Goal: Information Seeking & Learning: Learn about a topic

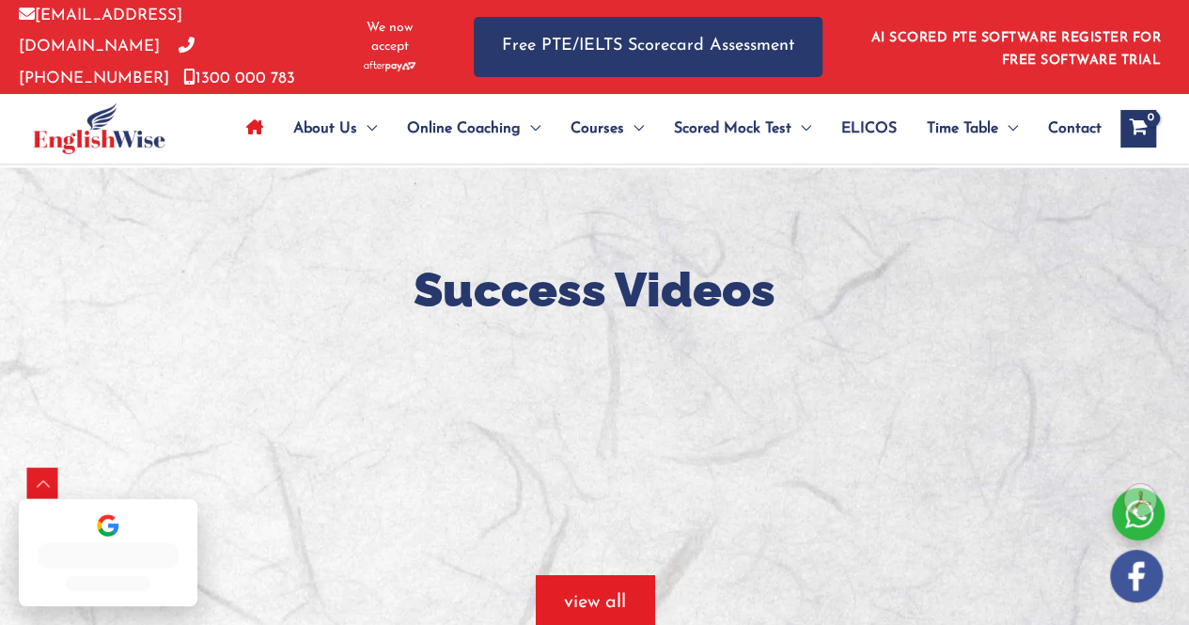
scroll to position [876, 0]
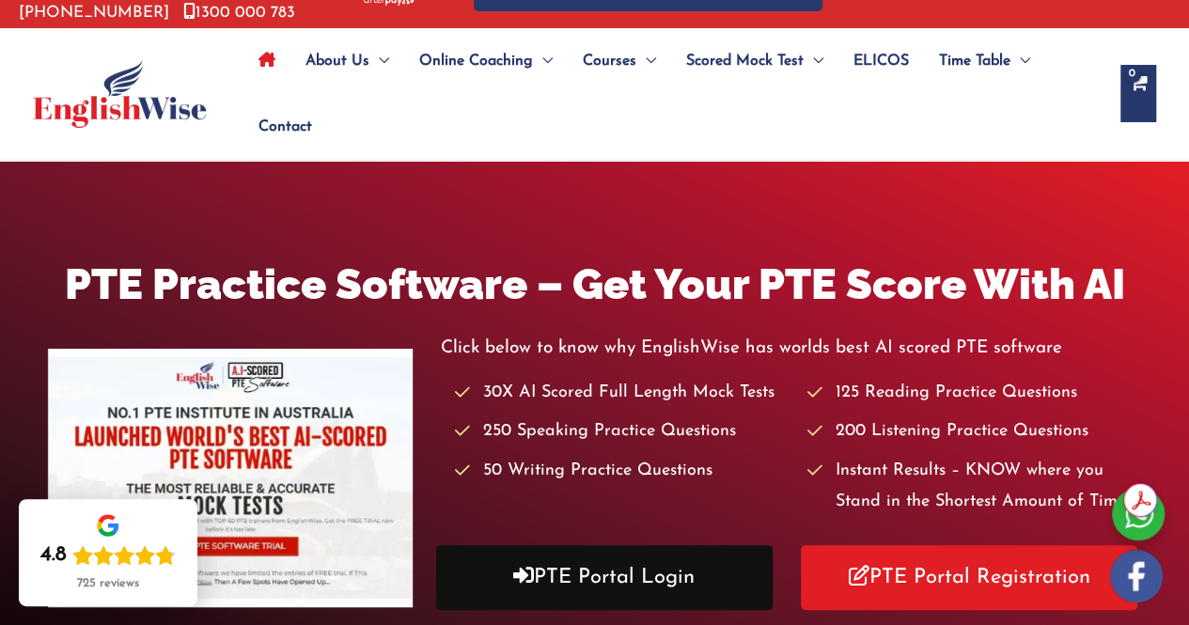
click at [592, 583] on link "PTE Portal Login" at bounding box center [604, 577] width 336 height 65
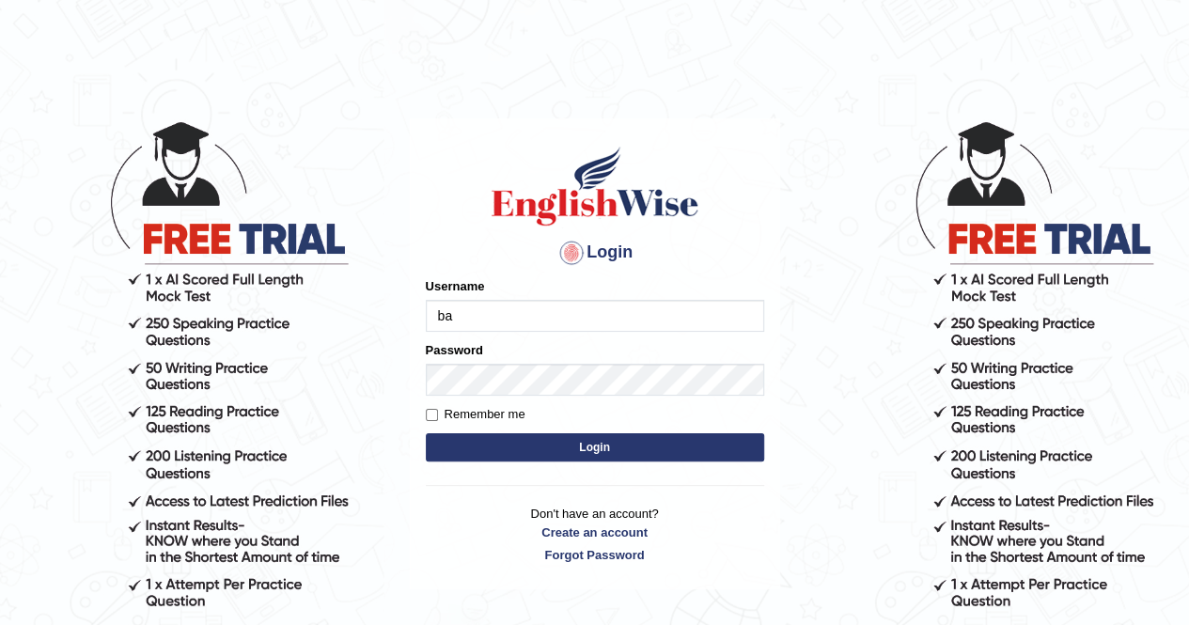
type input "balveen"
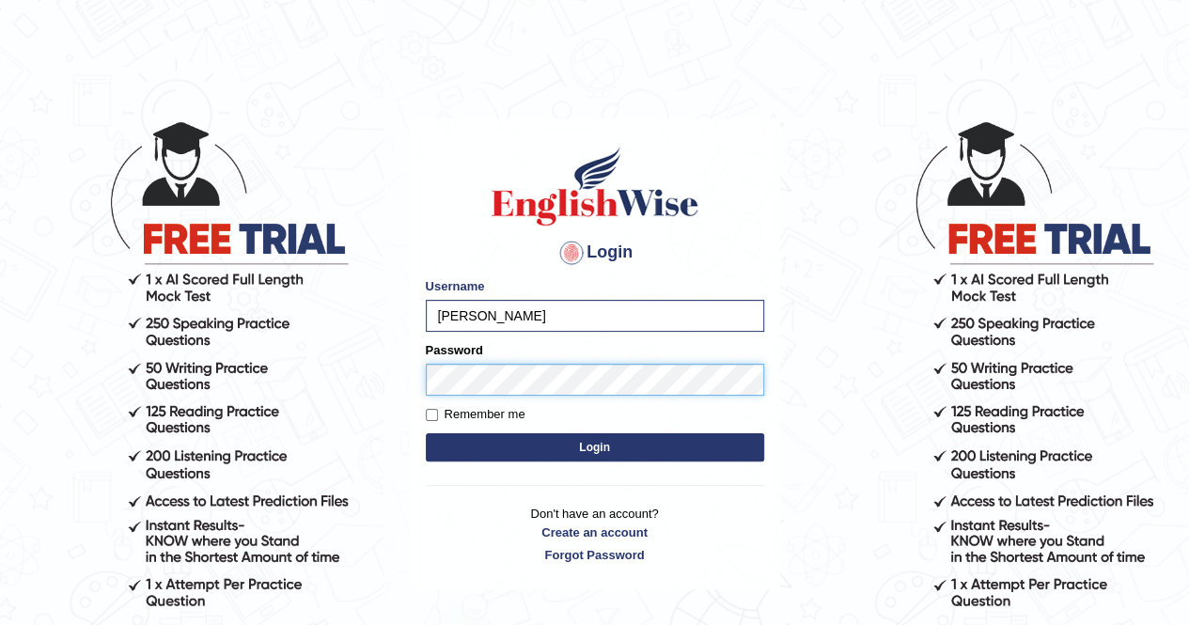
click at [426, 433] on button "Login" at bounding box center [595, 447] width 338 height 28
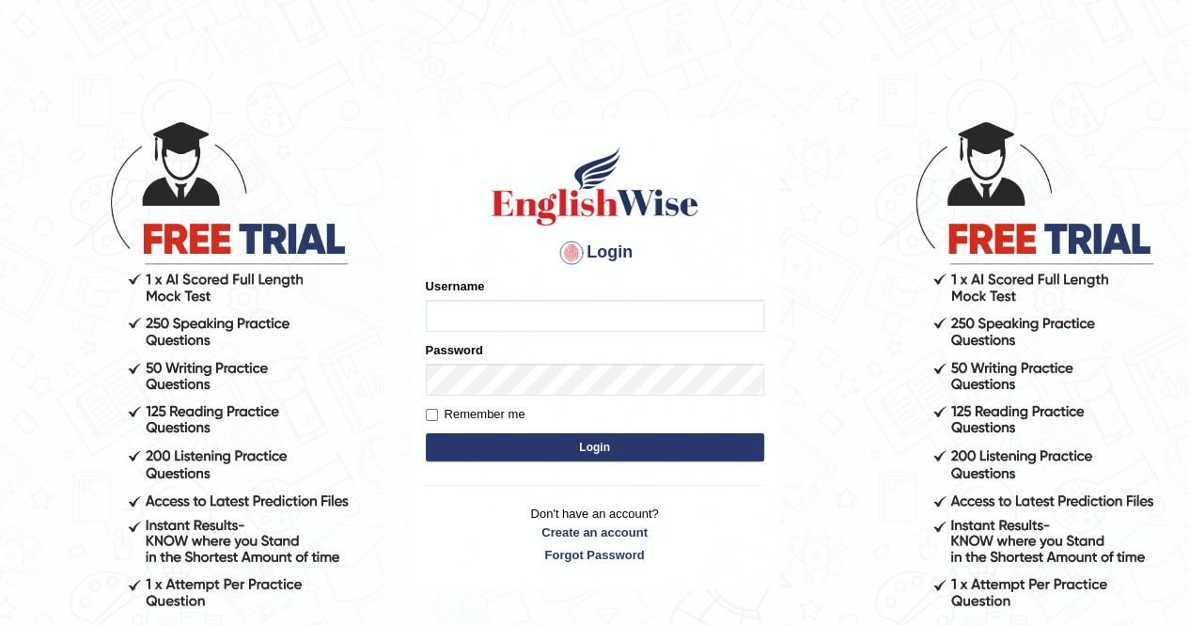
click at [592, 464] on form "Please fix the following errors: Username Password Remember me Login" at bounding box center [595, 371] width 338 height 189
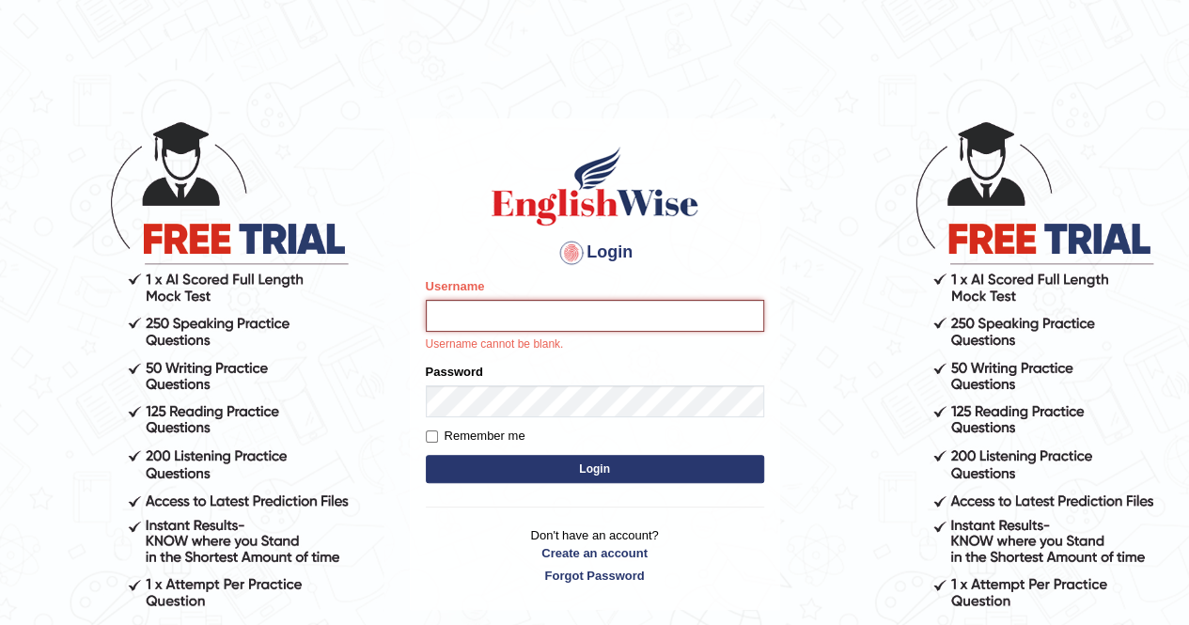
click at [456, 324] on input "Username" at bounding box center [595, 316] width 338 height 32
type input "balveen"
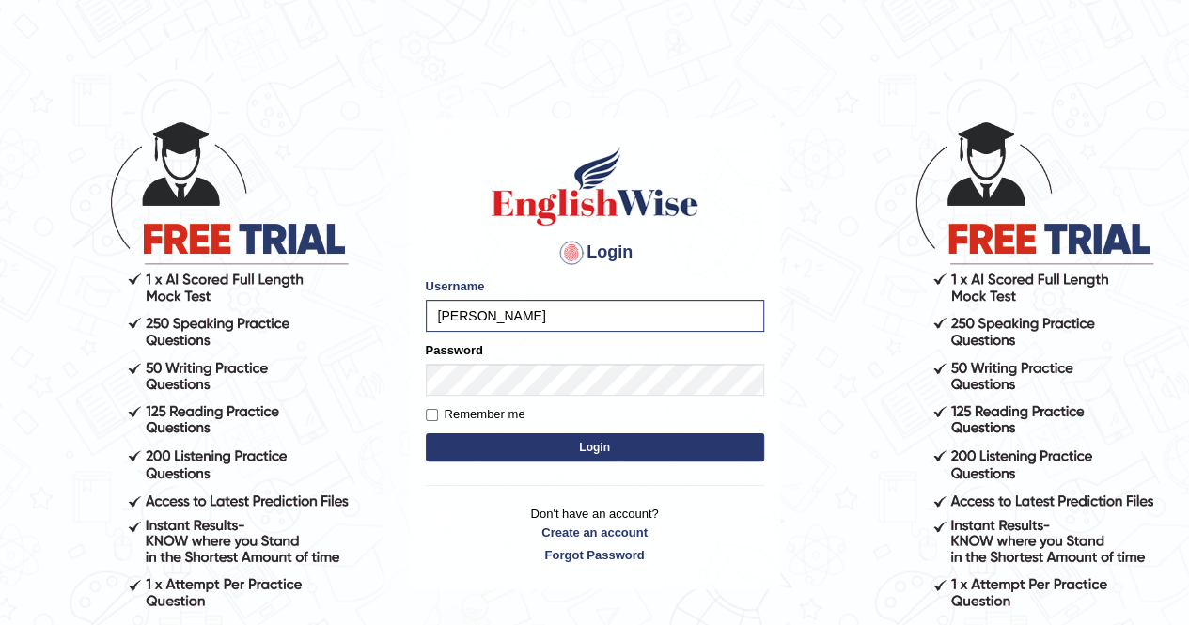
click at [440, 417] on label "Remember me" at bounding box center [476, 414] width 100 height 19
click at [438, 417] on input "Remember me" at bounding box center [432, 415] width 12 height 12
checkbox input "true"
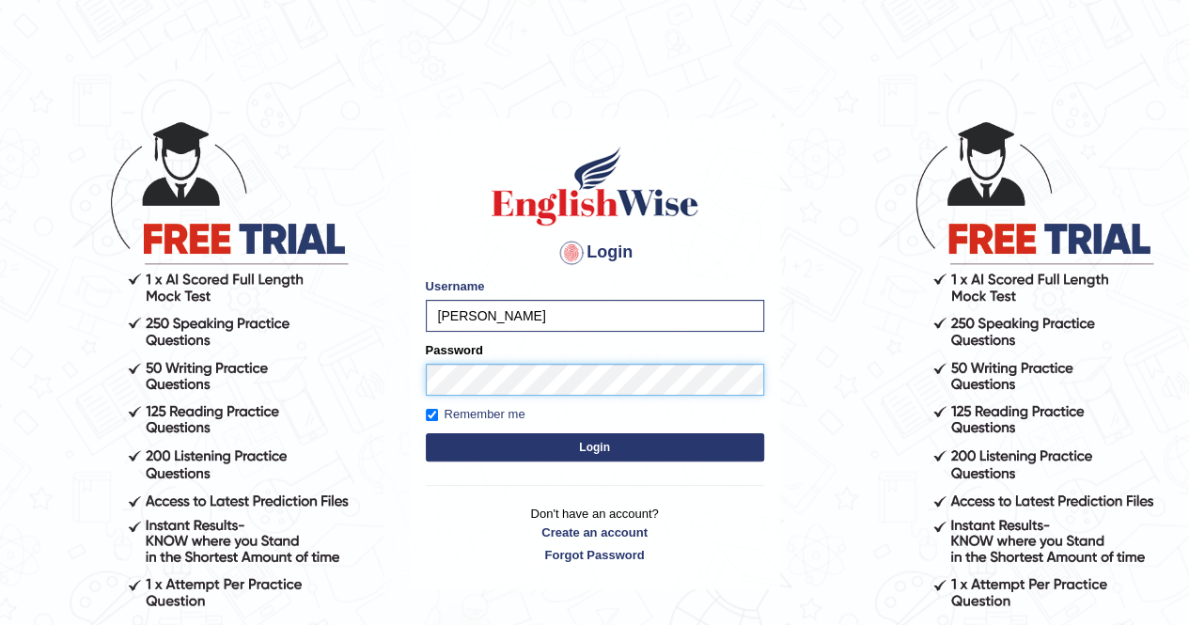
click at [426, 433] on button "Login" at bounding box center [595, 447] width 338 height 28
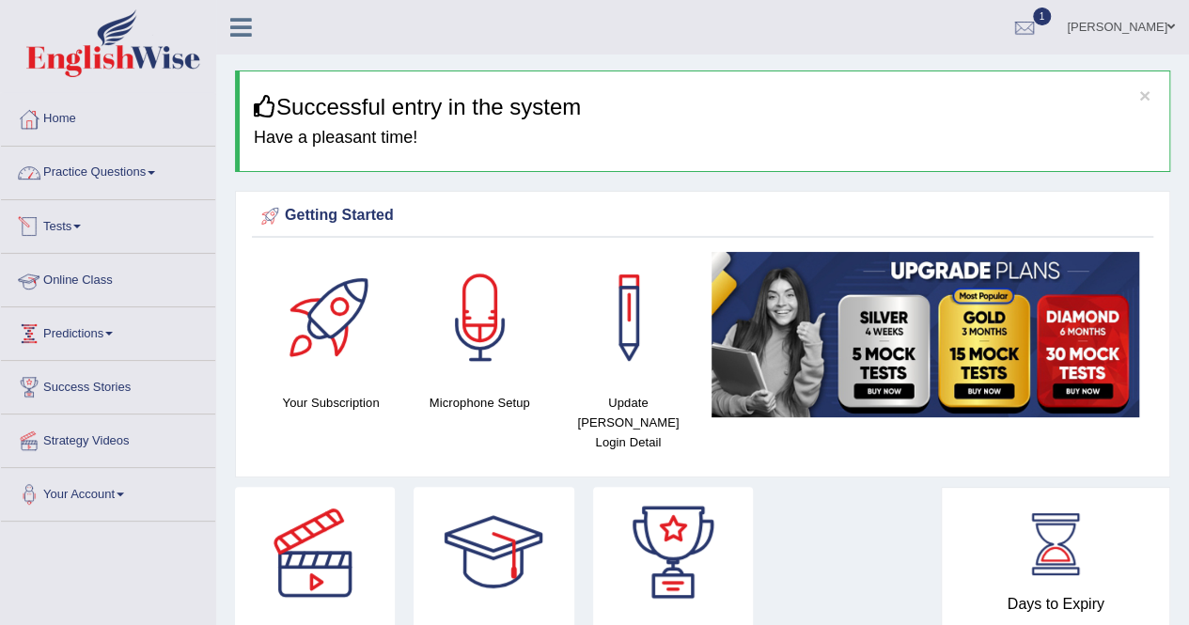
click at [136, 178] on link "Practice Questions" at bounding box center [108, 170] width 214 height 47
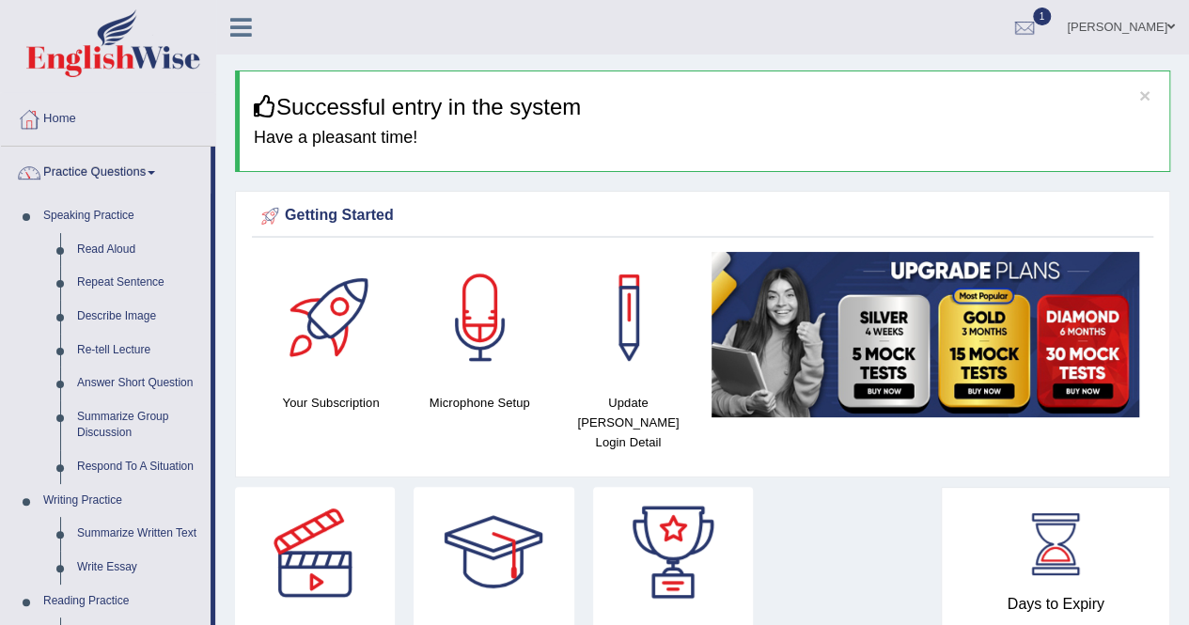
drag, startPoint x: 213, startPoint y: 278, endPoint x: 219, endPoint y: 343, distance: 65.1
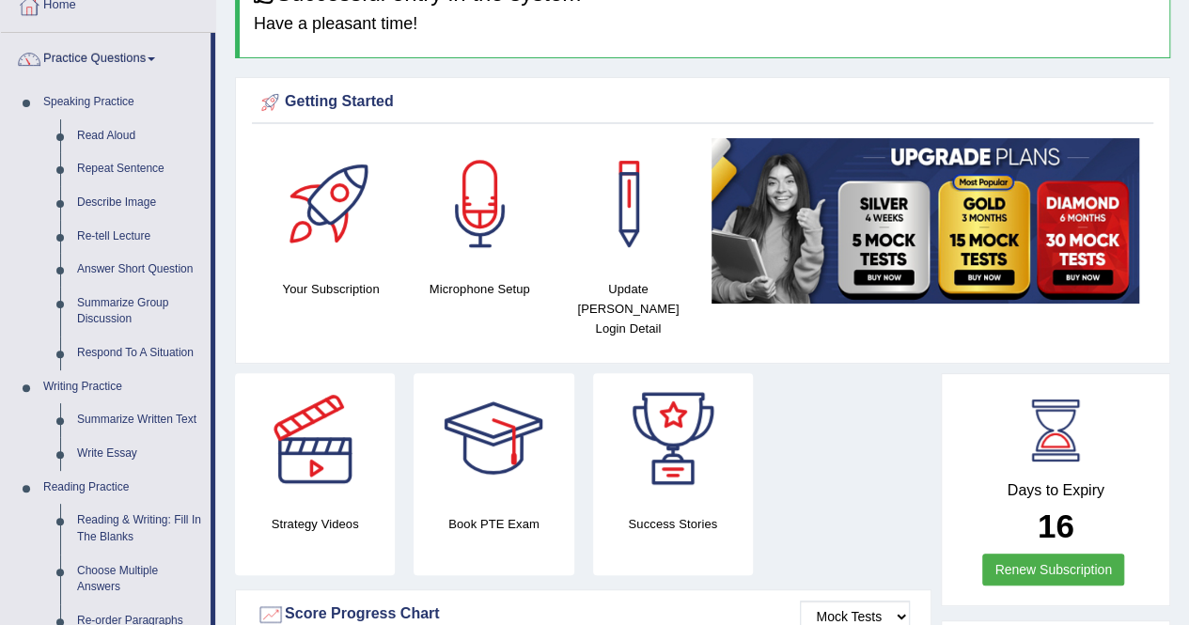
scroll to position [113, 0]
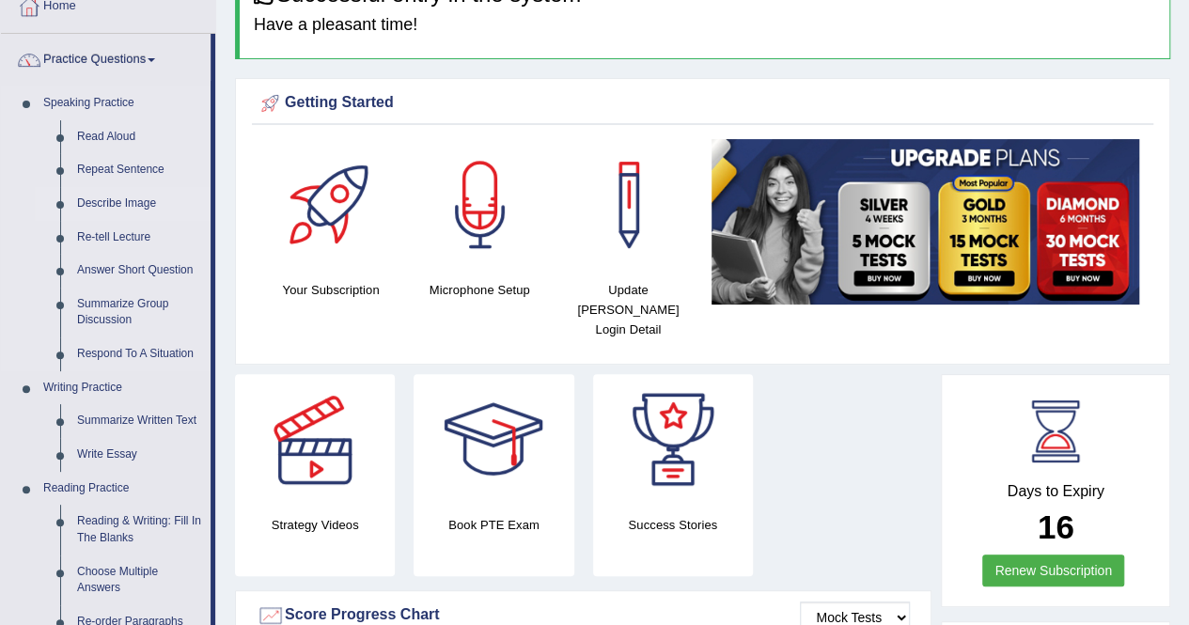
click at [122, 198] on link "Describe Image" at bounding box center [140, 204] width 142 height 34
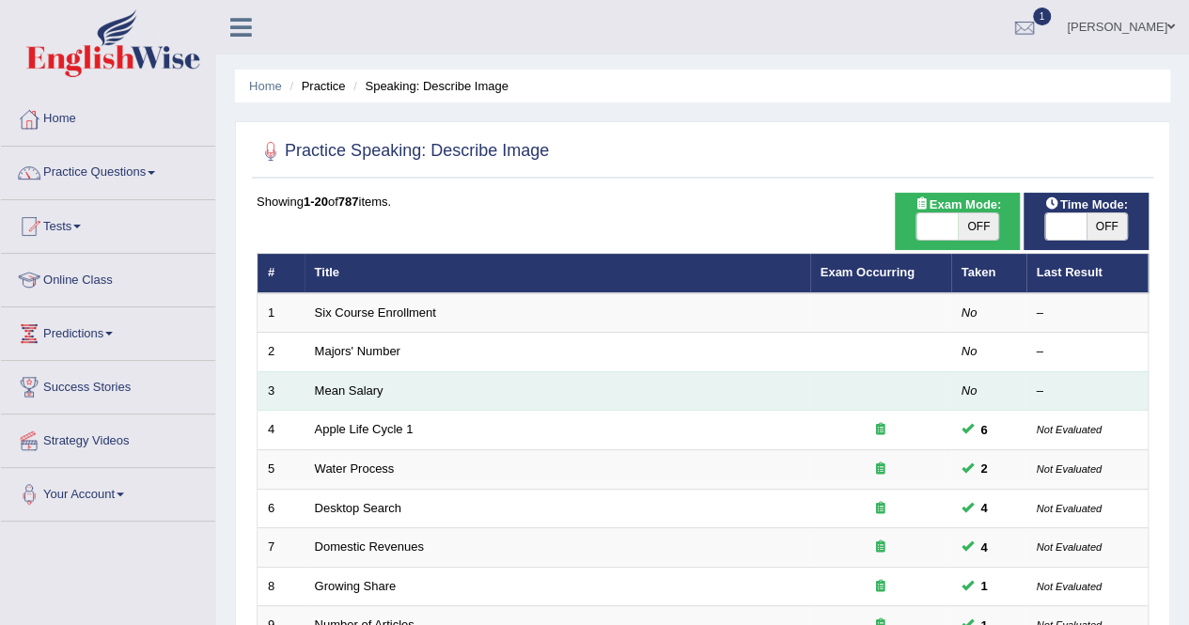
scroll to position [38, 0]
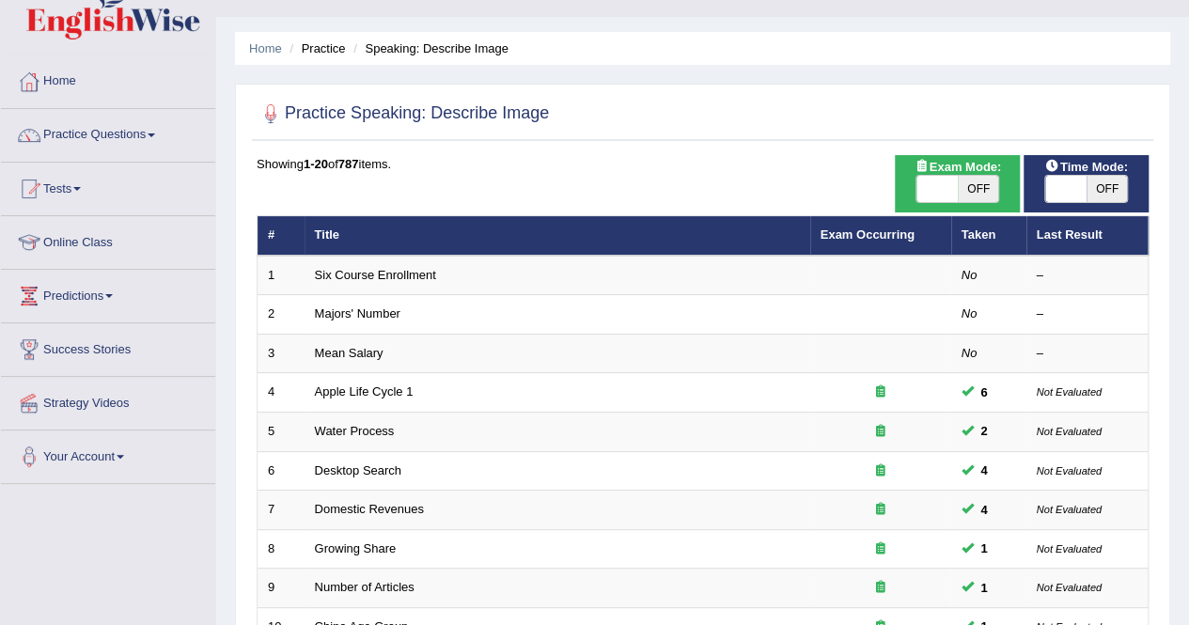
click at [977, 186] on span "OFF" at bounding box center [978, 189] width 41 height 26
checkbox input "true"
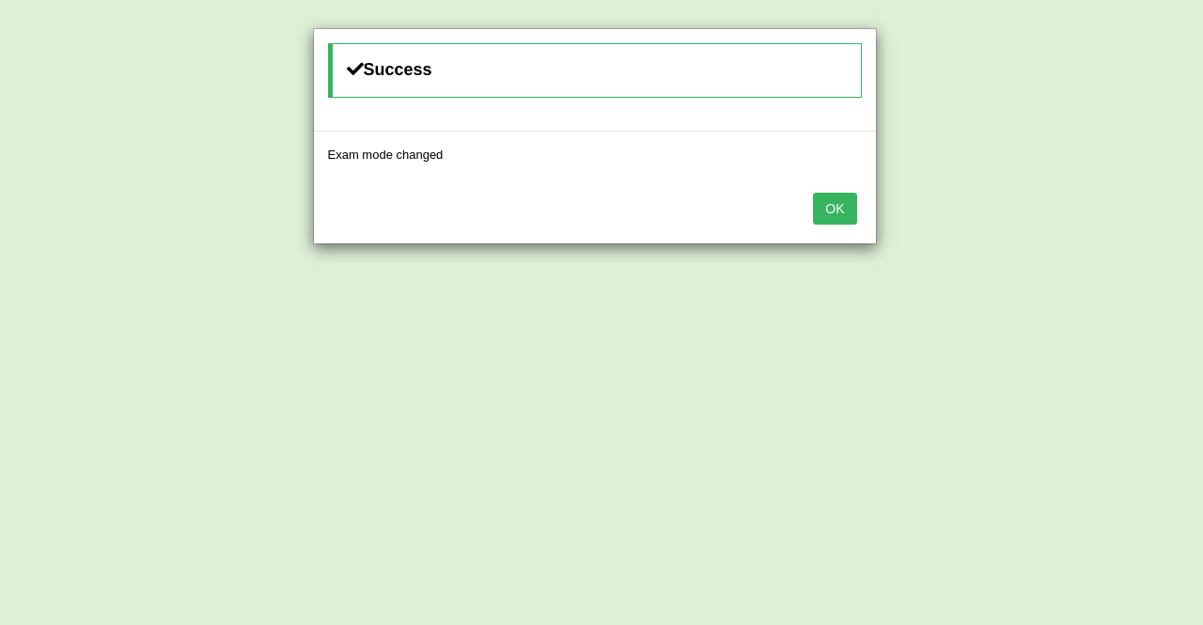
click at [1103, 195] on div "Success Exam mode changed OK" at bounding box center [601, 312] width 1203 height 625
click at [844, 208] on button "OK" at bounding box center [834, 209] width 43 height 32
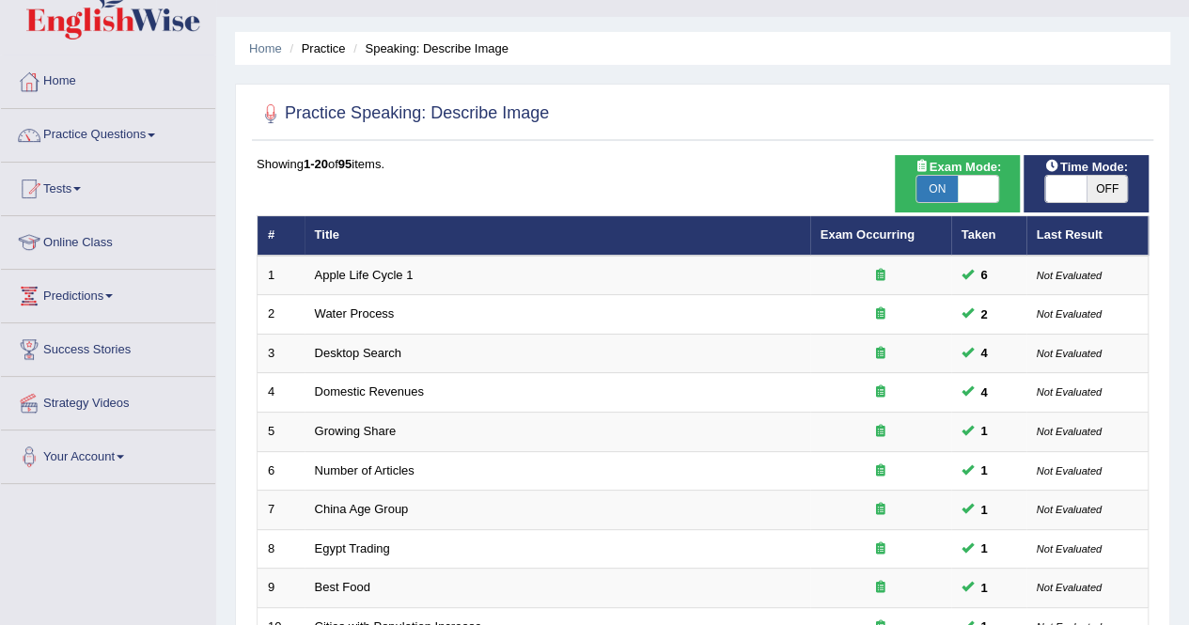
click at [1121, 198] on span "OFF" at bounding box center [1106, 189] width 41 height 26
checkbox input "true"
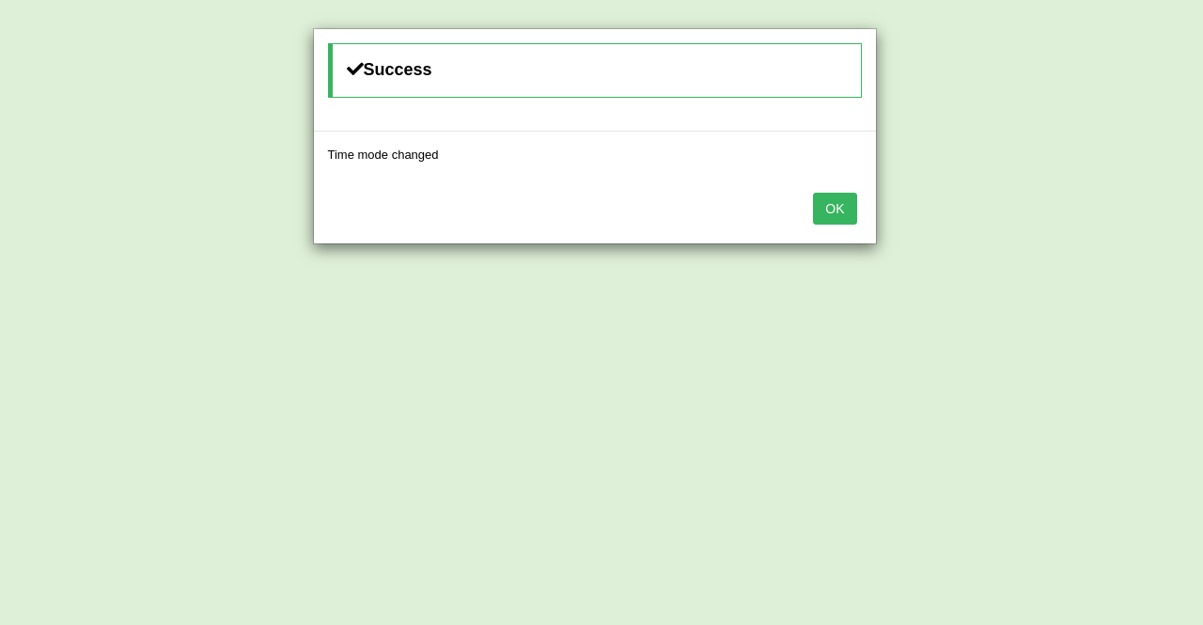
click at [837, 202] on button "OK" at bounding box center [834, 209] width 43 height 32
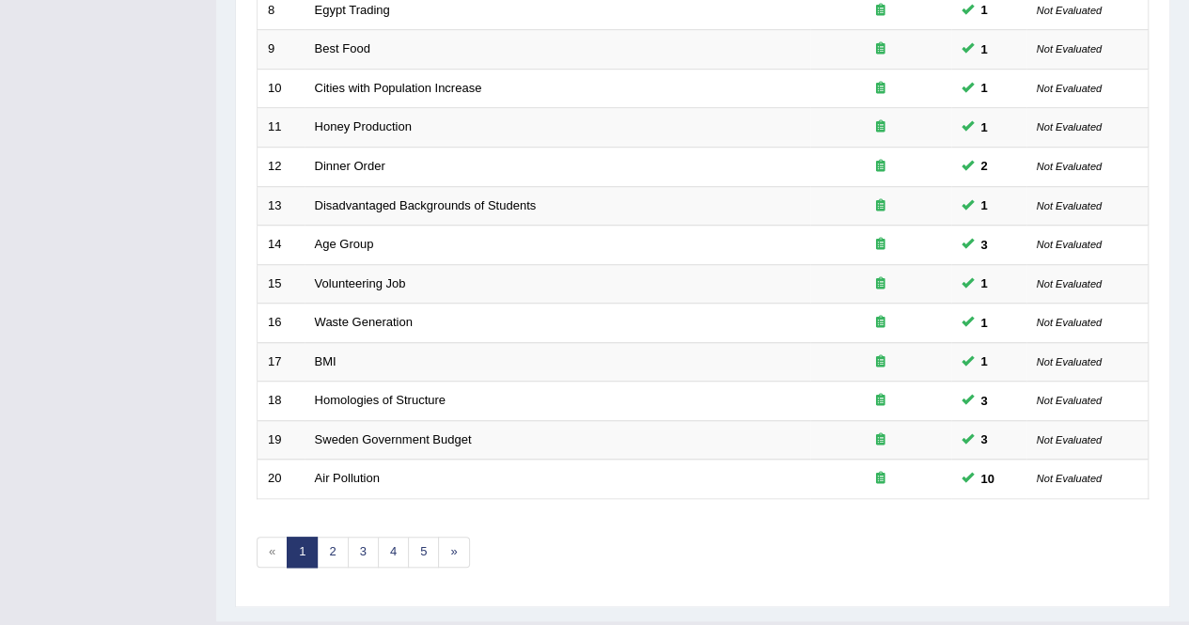
scroll to position [610, 0]
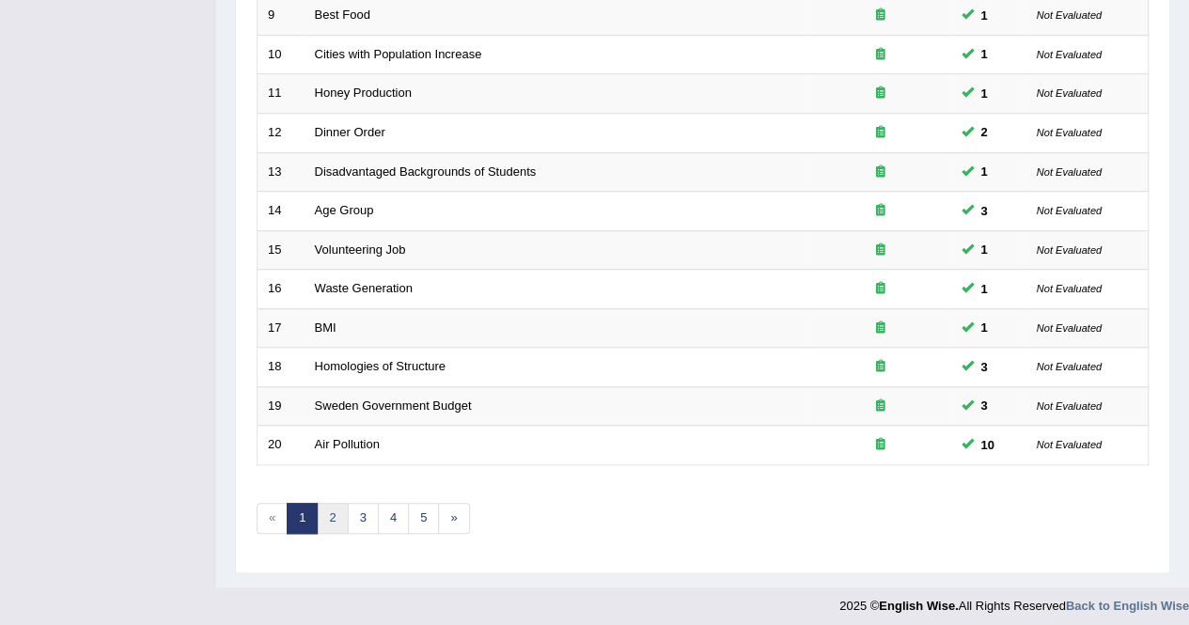
click at [335, 508] on link "2" at bounding box center [332, 518] width 31 height 31
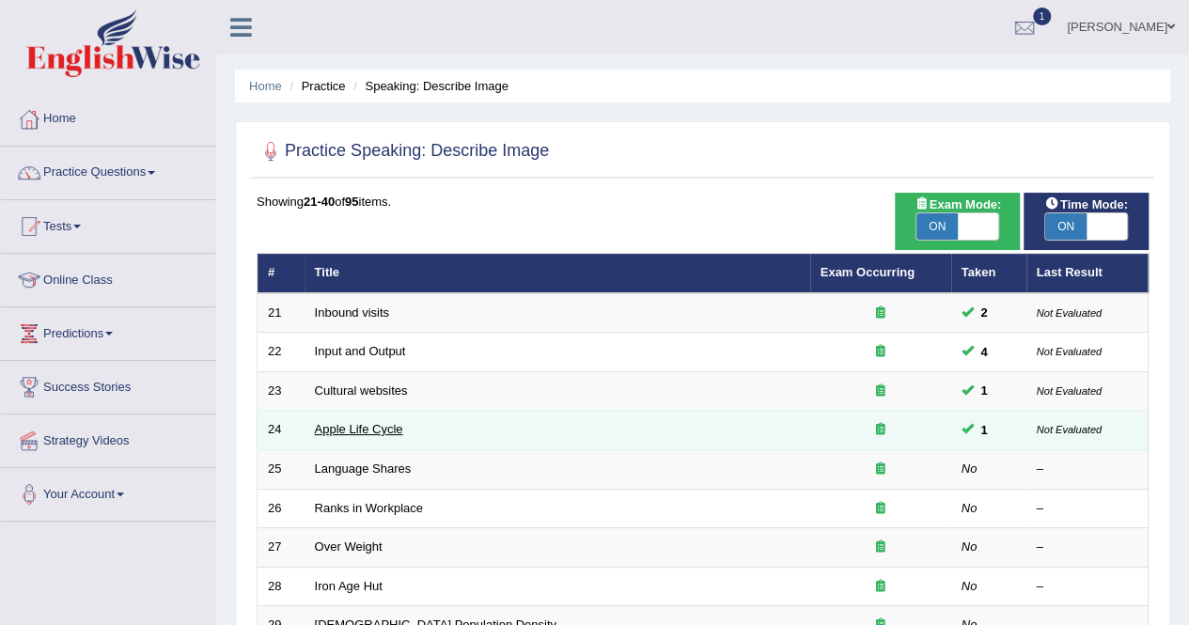
click at [351, 423] on link "Apple Life Cycle" at bounding box center [359, 429] width 88 height 14
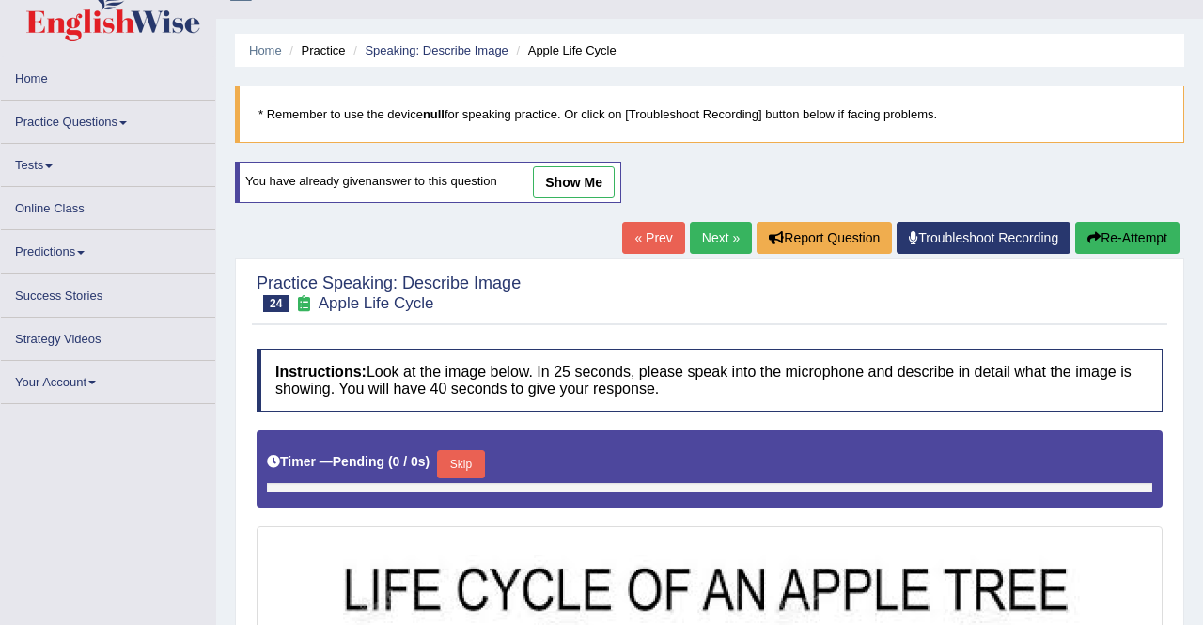
scroll to position [38, 0]
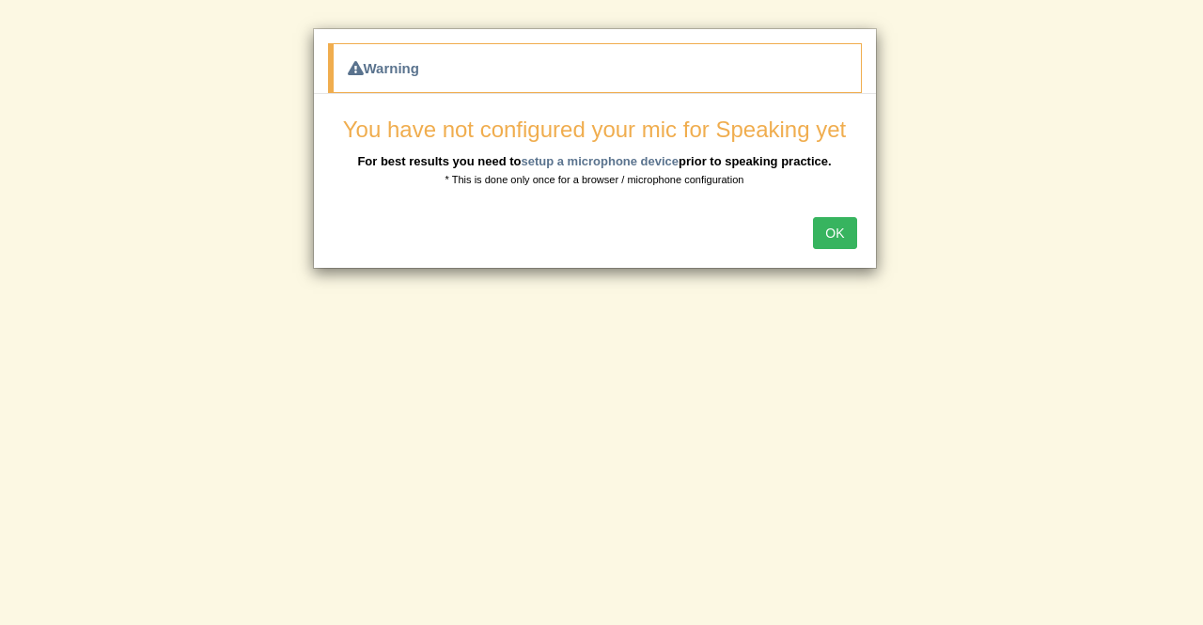
click at [830, 230] on button "OK" at bounding box center [834, 233] width 43 height 32
